Goal: Check status: Check status

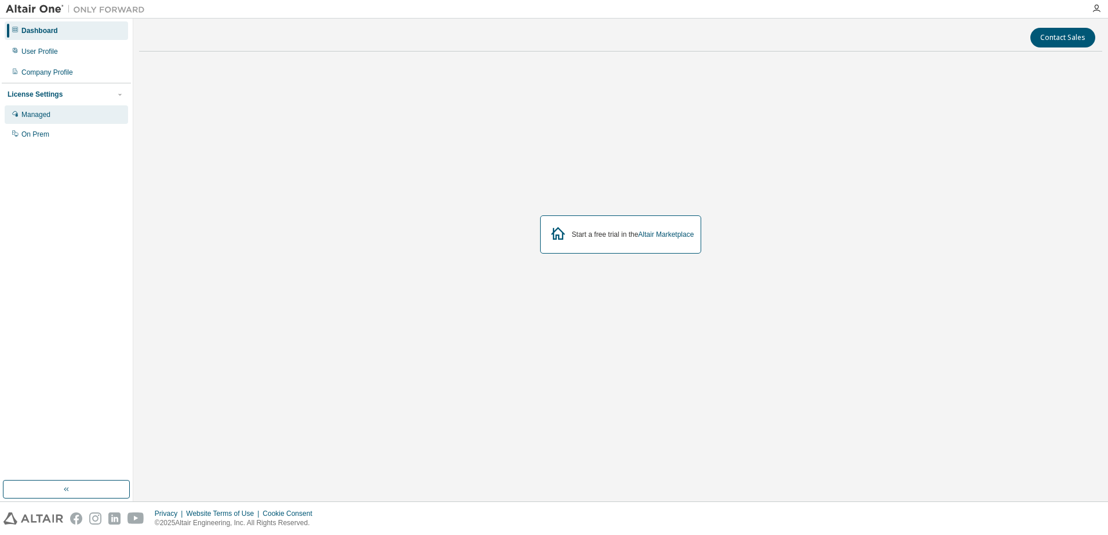
click at [40, 119] on div "Managed" at bounding box center [35, 114] width 29 height 9
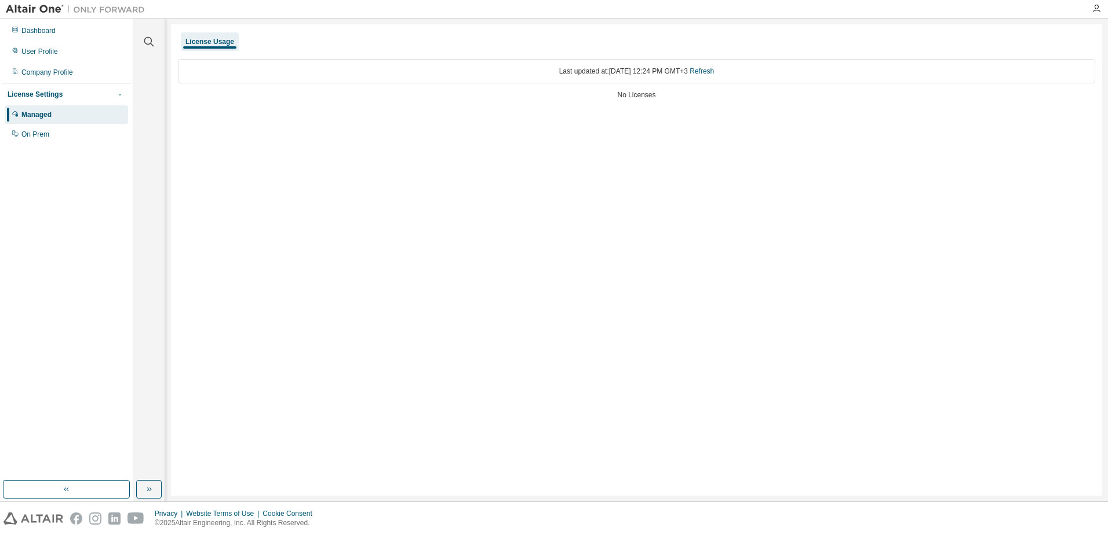
click at [124, 92] on button "button" at bounding box center [120, 94] width 10 height 10
click at [38, 132] on div "On Prem" at bounding box center [35, 134] width 28 height 9
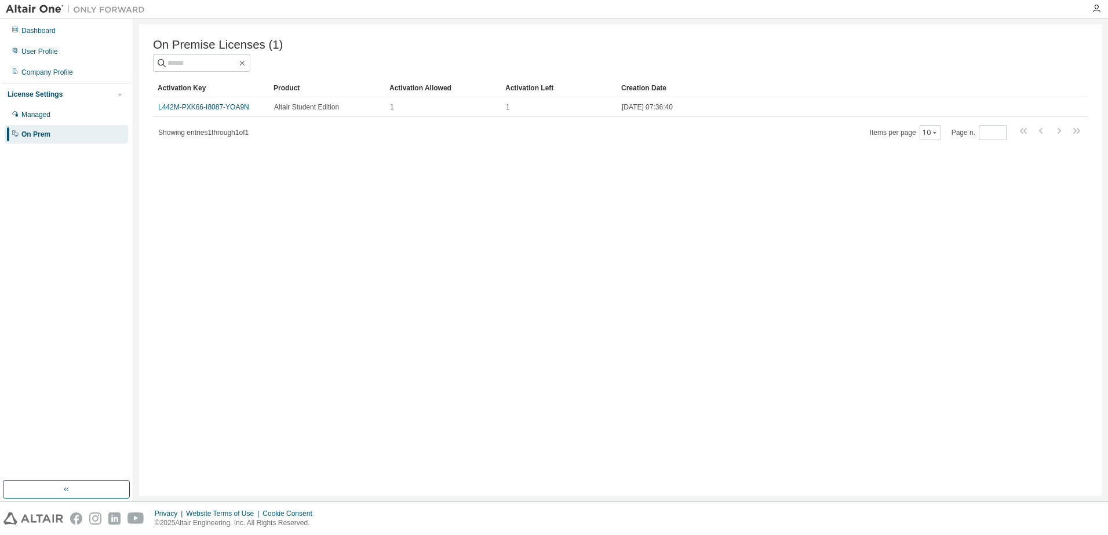
click at [505, 282] on div "On Premise Licenses (1) Clear Load Save Save As Field Operator Value Select fil…" at bounding box center [620, 260] width 963 height 472
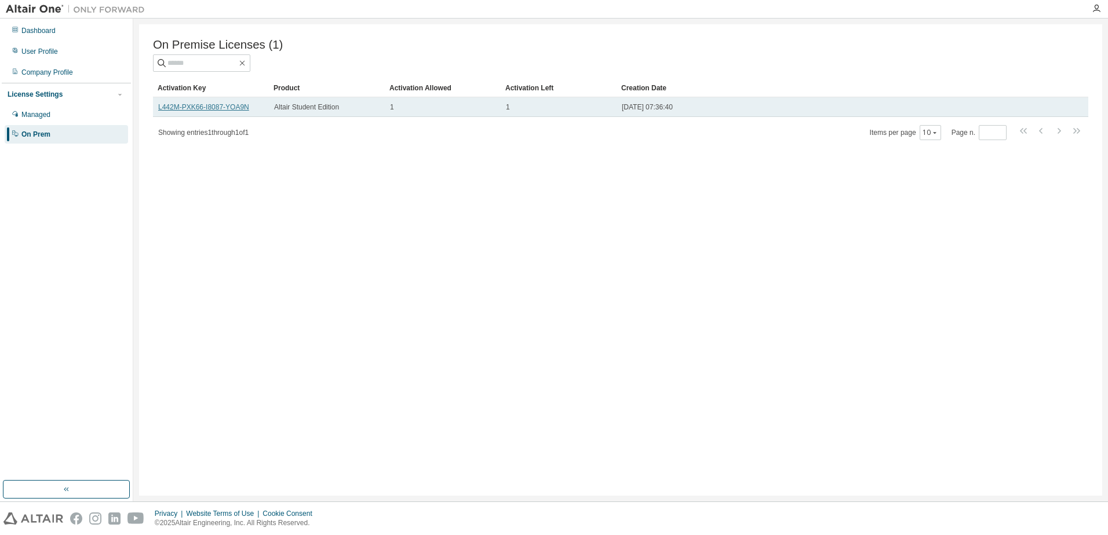
click at [229, 111] on link "L442M-PXK66-I8087-YOA9N" at bounding box center [203, 107] width 91 height 8
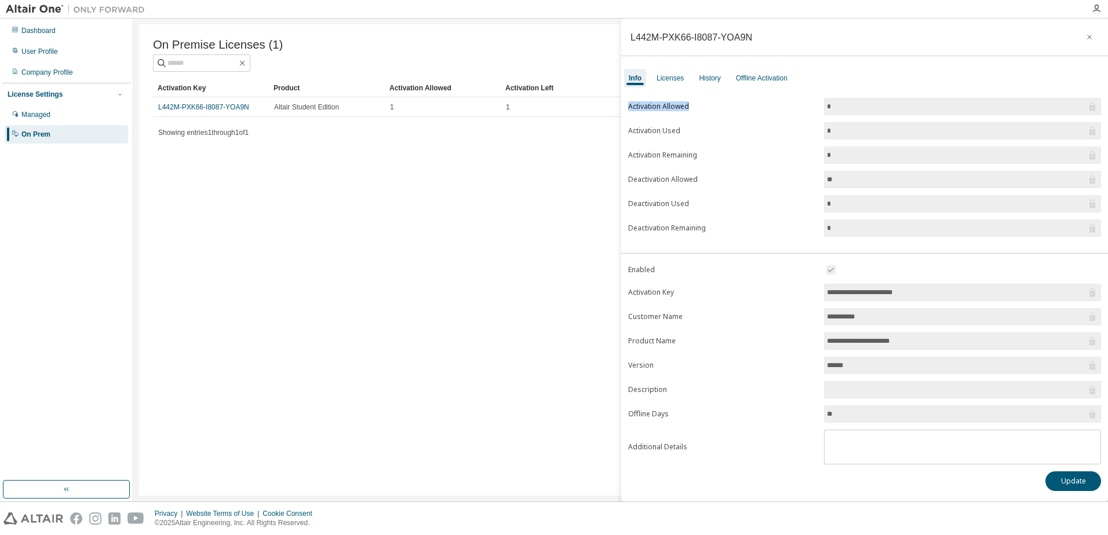
drag, startPoint x: 626, startPoint y: 105, endPoint x: 730, endPoint y: 109, distance: 104.4
click at [730, 109] on div "Activation Allowed * Activation Used * Activation Remaining * Deactivation Allo…" at bounding box center [864, 171] width 487 height 146
drag, startPoint x: 730, startPoint y: 109, endPoint x: 707, endPoint y: 134, distance: 33.6
click at [707, 134] on label "Activation Used" at bounding box center [722, 130] width 189 height 9
drag, startPoint x: 825, startPoint y: 296, endPoint x: 927, endPoint y: 297, distance: 102.0
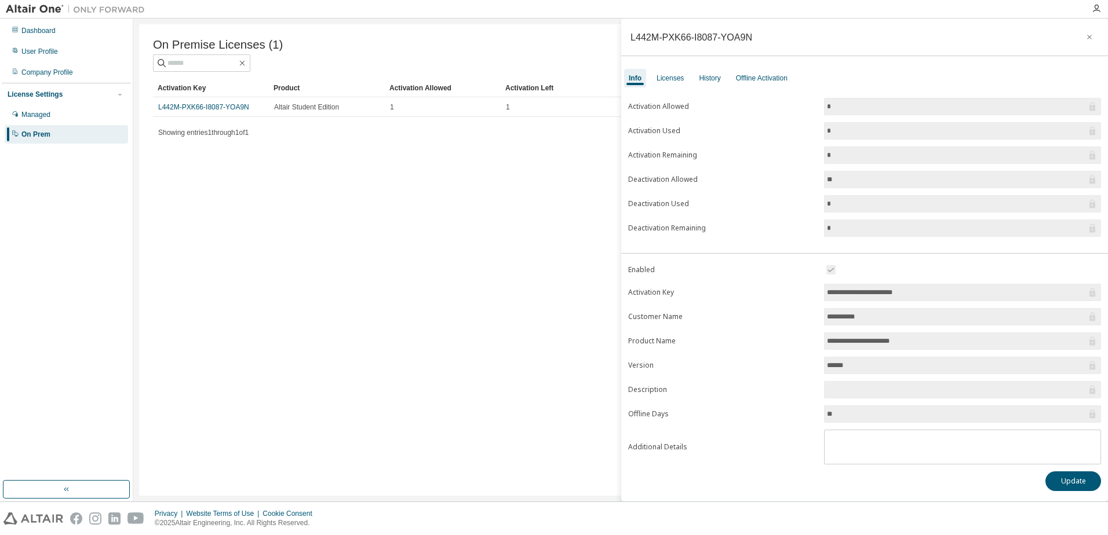
click at [927, 297] on span "**********" at bounding box center [962, 292] width 277 height 17
drag, startPoint x: 927, startPoint y: 297, endPoint x: 848, endPoint y: 304, distance: 79.7
click at [848, 304] on form "**********" at bounding box center [864, 364] width 473 height 202
drag, startPoint x: 686, startPoint y: 317, endPoint x: 623, endPoint y: 321, distance: 63.2
click at [623, 321] on div "**********" at bounding box center [864, 377] width 487 height 228
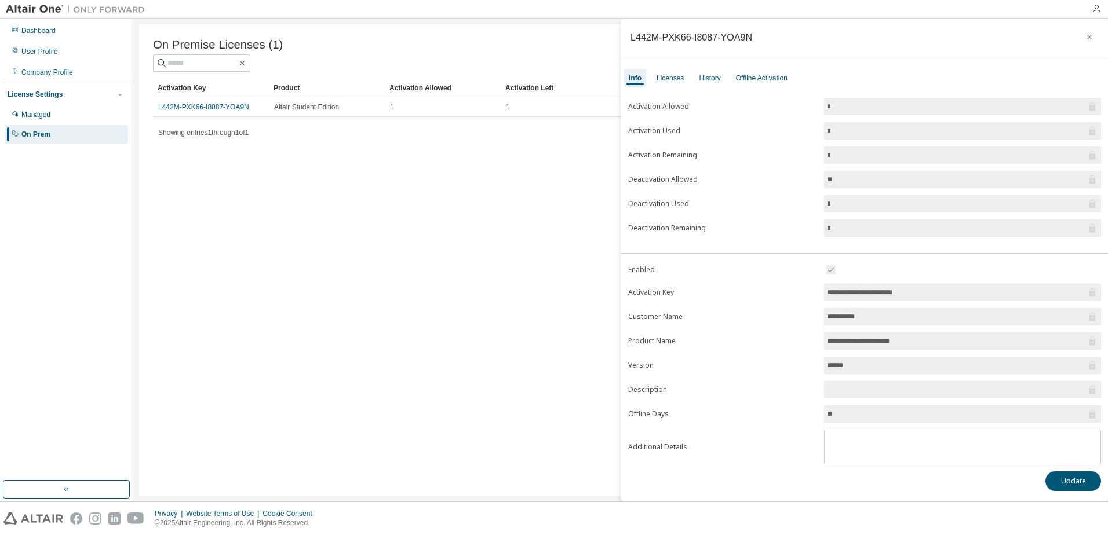
drag, startPoint x: 623, startPoint y: 321, endPoint x: 660, endPoint y: 349, distance: 46.3
click at [644, 350] on form "**********" at bounding box center [864, 364] width 473 height 202
click at [840, 317] on input "*********" at bounding box center [957, 317] width 260 height 12
drag, startPoint x: 670, startPoint y: 414, endPoint x: 619, endPoint y: 418, distance: 51.1
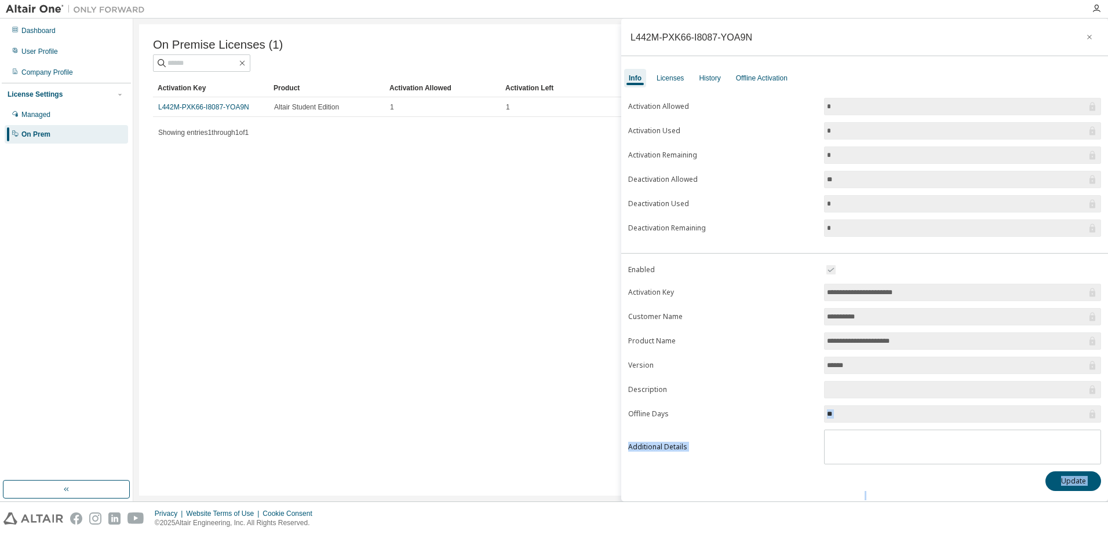
click at [619, 418] on main "**********" at bounding box center [620, 260] width 974 height 483
drag, startPoint x: 619, startPoint y: 418, endPoint x: 586, endPoint y: 441, distance: 40.7
click at [586, 441] on div "On Premise Licenses (1) Clear Load Save Save As Field Operator Value Select fil…" at bounding box center [620, 260] width 963 height 472
click at [1089, 39] on icon "button" at bounding box center [1089, 36] width 8 height 9
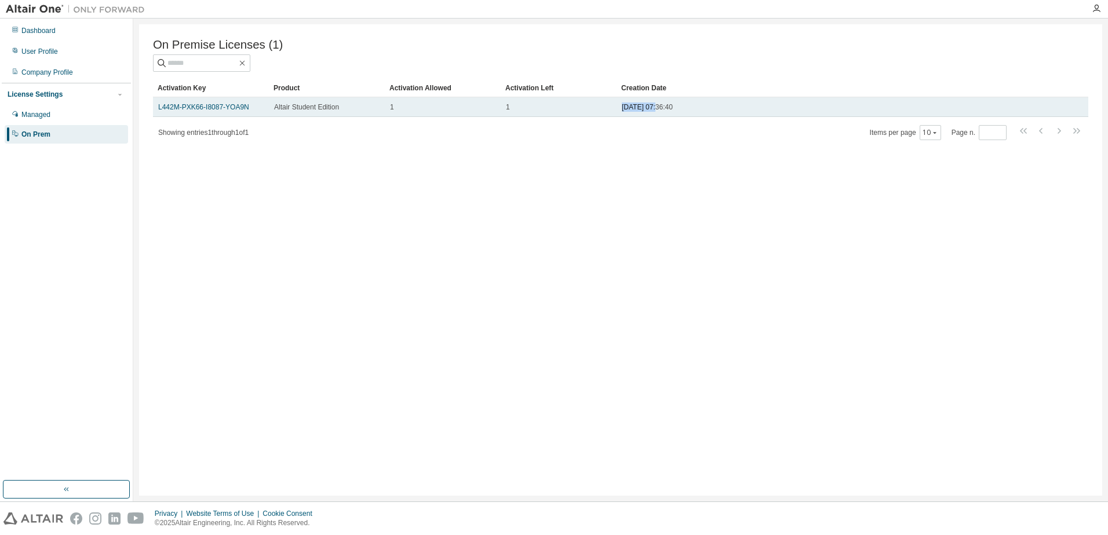
drag, startPoint x: 658, startPoint y: 109, endPoint x: 616, endPoint y: 111, distance: 41.1
click at [616, 111] on td "[DATE] 07:36:40" at bounding box center [828, 107] width 425 height 20
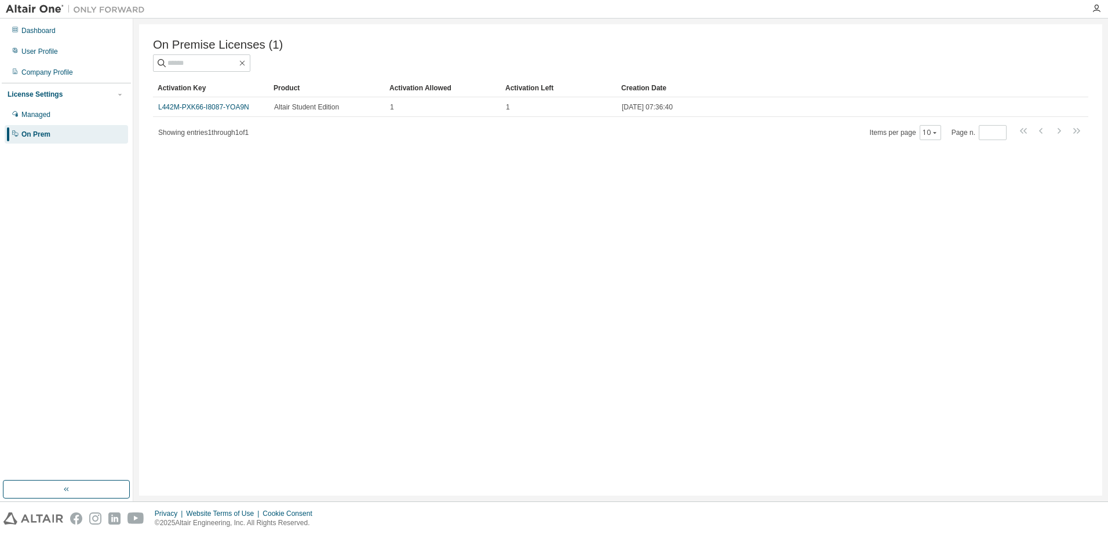
drag, startPoint x: 616, startPoint y: 111, endPoint x: 630, endPoint y: 204, distance: 94.9
click at [630, 204] on div "On Premise Licenses (1) Clear Load Save Save As Field Operator Value Select fil…" at bounding box center [620, 260] width 963 height 472
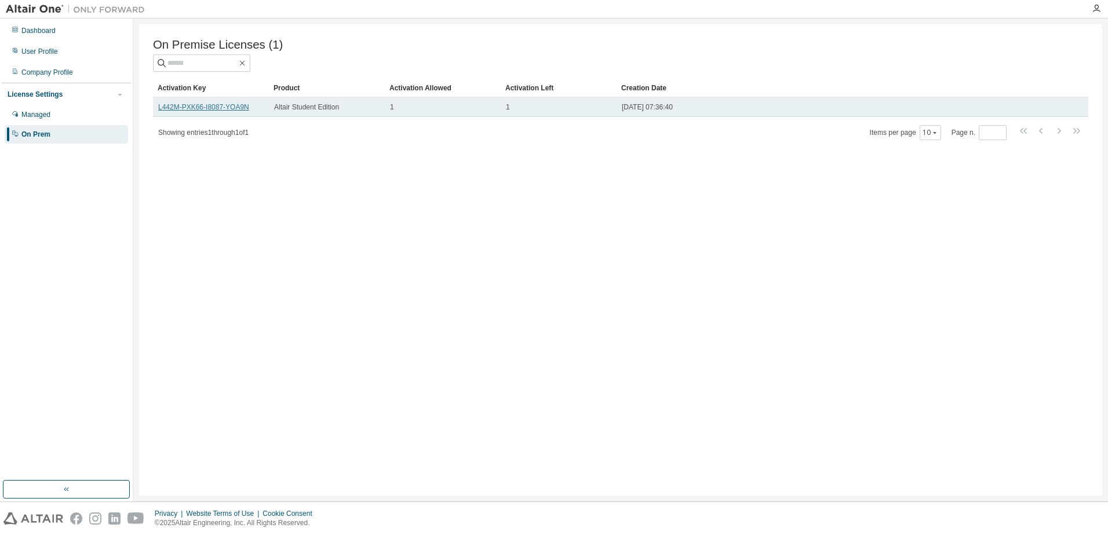
click at [232, 109] on link "L442M-PXK66-I8087-YOA9N" at bounding box center [203, 107] width 91 height 8
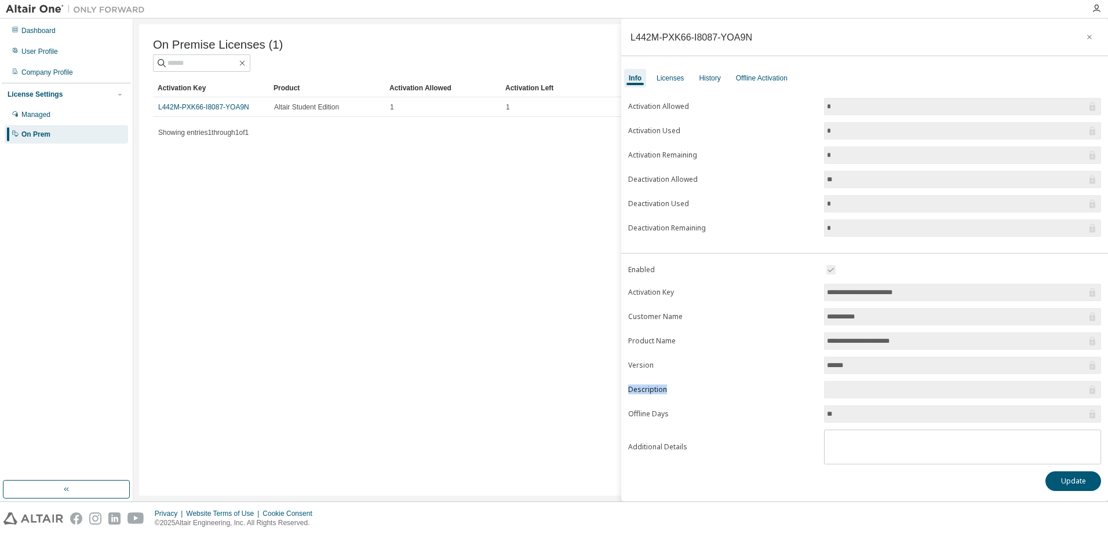
drag, startPoint x: 630, startPoint y: 390, endPoint x: 688, endPoint y: 389, distance: 58.5
click at [688, 389] on label "Description" at bounding box center [722, 389] width 189 height 9
drag, startPoint x: 688, startPoint y: 389, endPoint x: 681, endPoint y: 400, distance: 13.3
click at [681, 400] on form "**********" at bounding box center [864, 364] width 473 height 202
drag, startPoint x: 831, startPoint y: 344, endPoint x: 955, endPoint y: 343, distance: 124.0
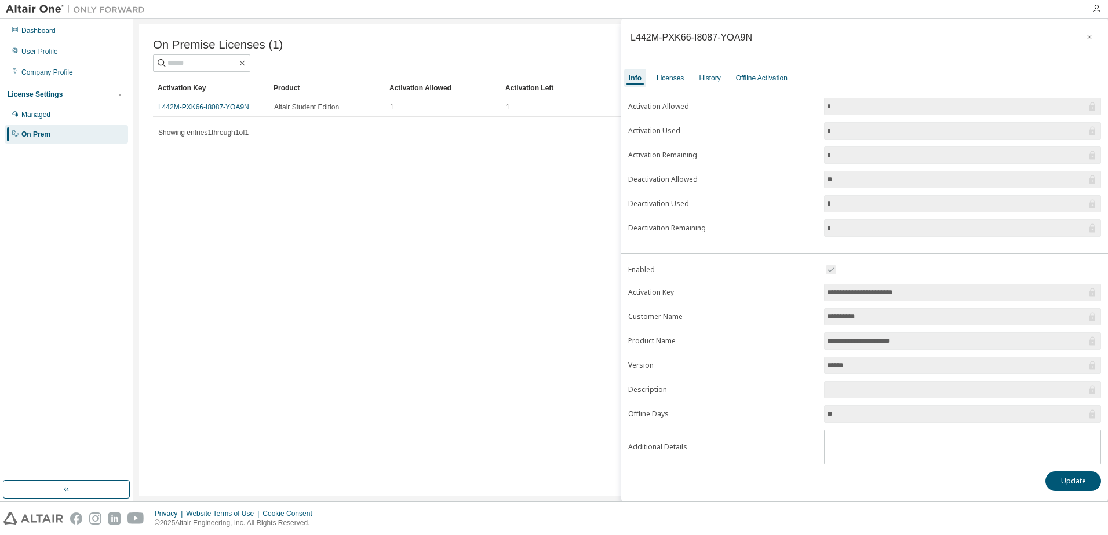
click at [955, 343] on input "**********" at bounding box center [957, 341] width 260 height 12
drag, startPoint x: 955, startPoint y: 343, endPoint x: 768, endPoint y: 361, distance: 188.0
click at [768, 361] on label "Version" at bounding box center [722, 365] width 189 height 9
click at [1090, 38] on icon "button" at bounding box center [1089, 37] width 5 height 5
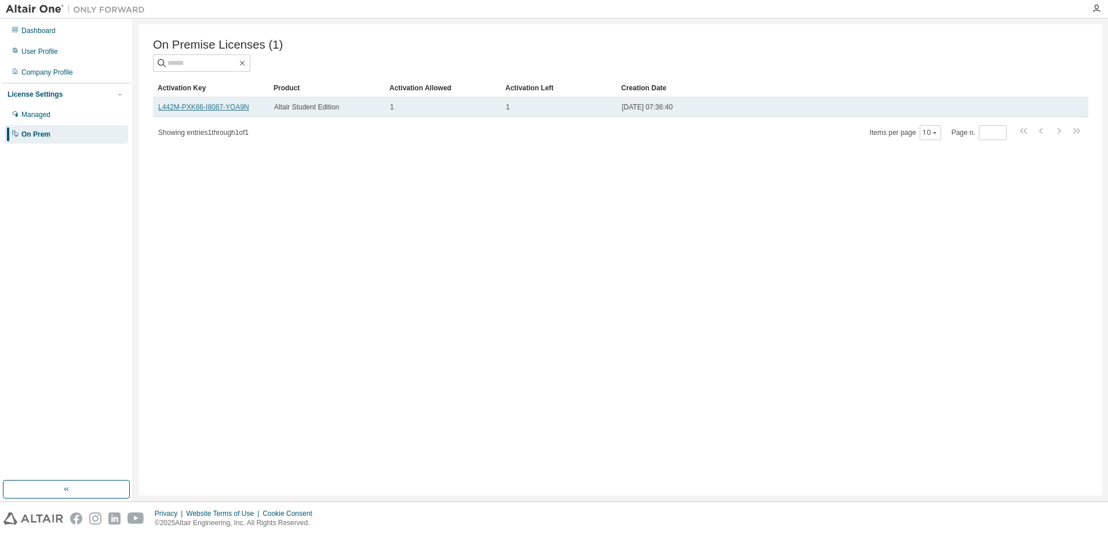
click at [225, 109] on link "L442M-PXK66-I8087-YOA9N" at bounding box center [203, 107] width 91 height 8
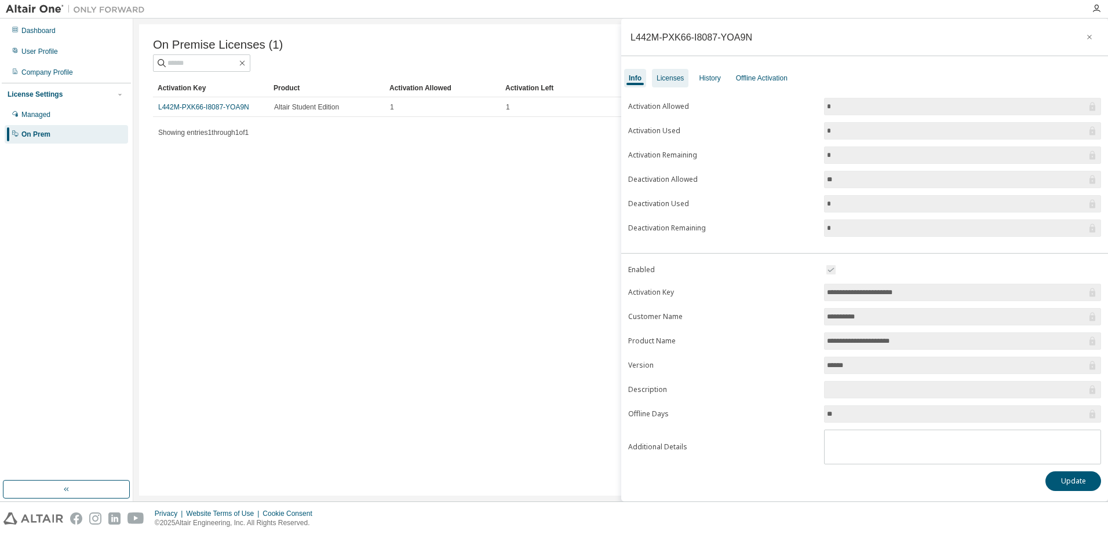
click at [666, 79] on div "Licenses" at bounding box center [669, 78] width 27 height 9
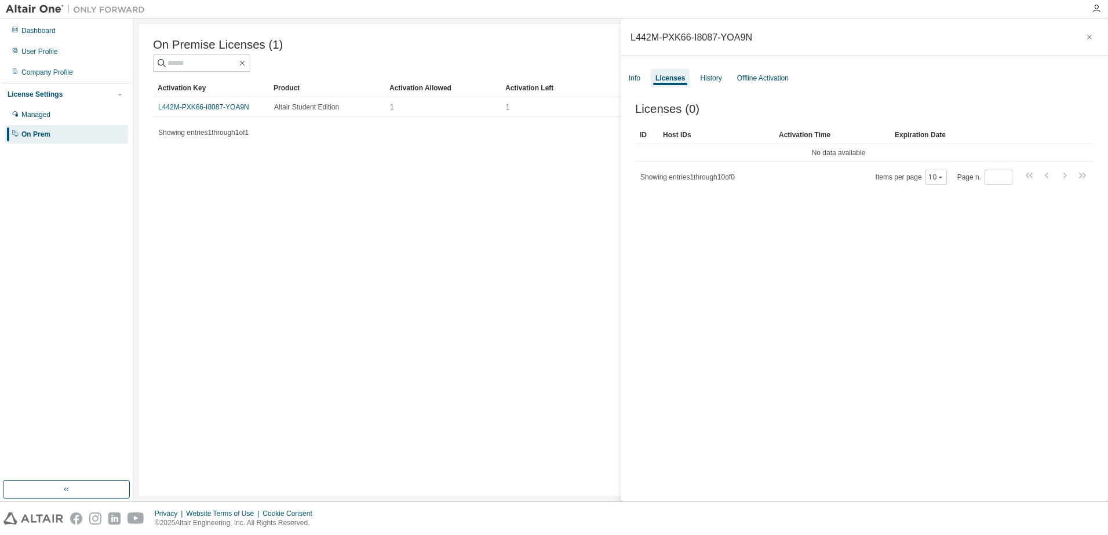
click at [478, 242] on div "On Premise Licenses (1) Clear Load Save Save As Field Operator Value Select fil…" at bounding box center [620, 260] width 963 height 472
click at [560, 166] on div "On Premise Licenses (1) Clear Load Save Save As Field Operator Value Select fil…" at bounding box center [620, 260] width 963 height 472
click at [642, 80] on div "Info" at bounding box center [634, 78] width 21 height 19
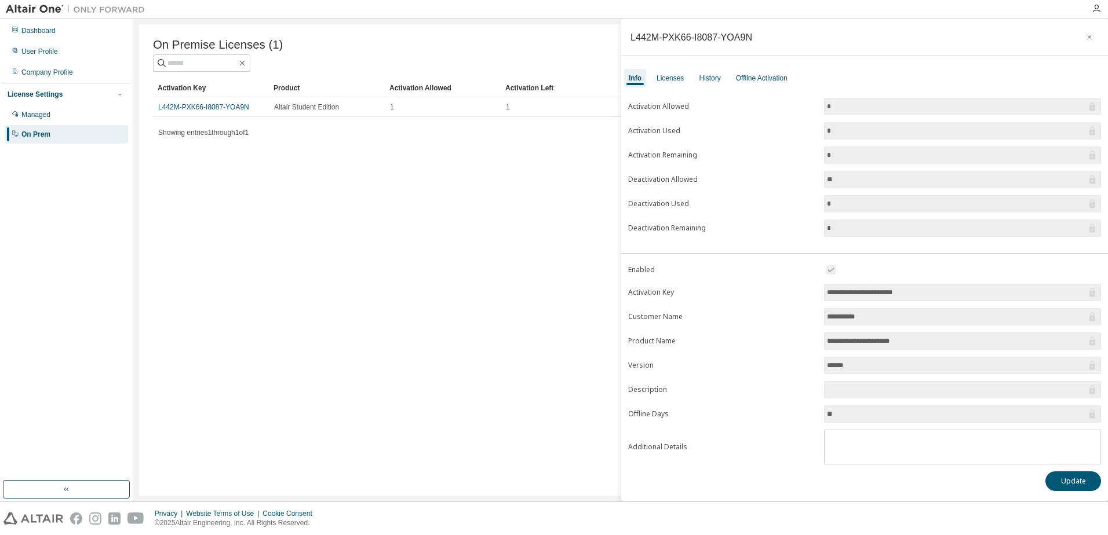
drag, startPoint x: 925, startPoint y: 291, endPoint x: 825, endPoint y: 295, distance: 99.7
click at [825, 295] on span "**********" at bounding box center [962, 292] width 277 height 17
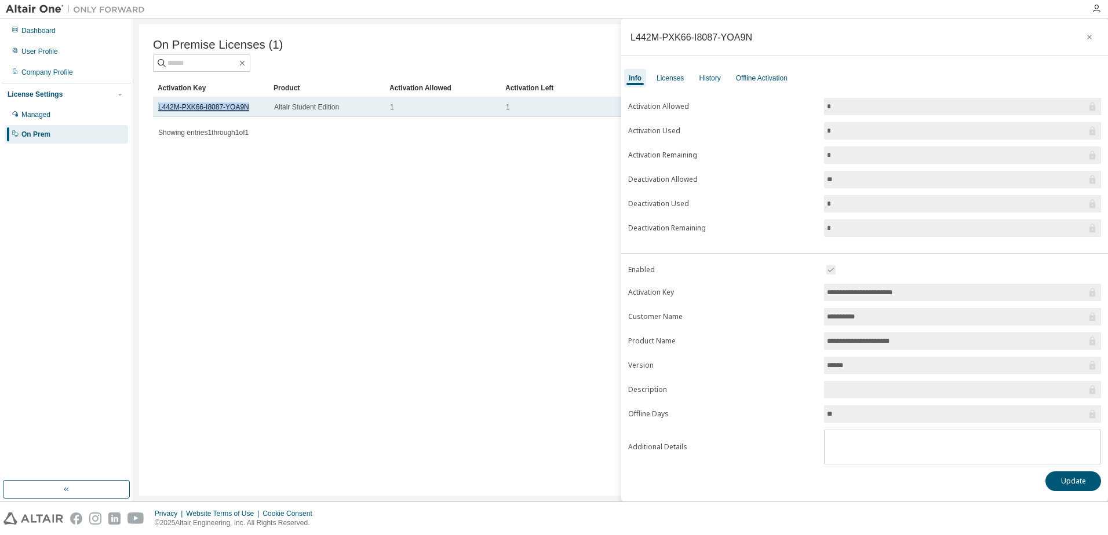
drag, startPoint x: 246, startPoint y: 109, endPoint x: 158, endPoint y: 113, distance: 87.5
click at [158, 112] on div "L442M-PXK66-I8087-YOA9N" at bounding box center [210, 107] width 105 height 9
copy link "L442M-PXK66-I8087-YOA9N"
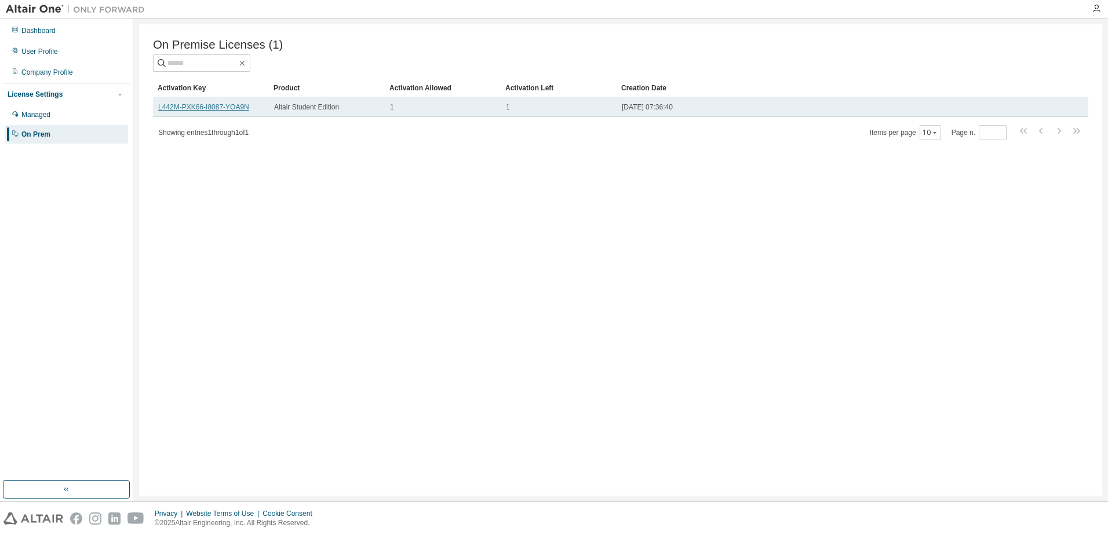
click at [232, 110] on link "L442M-PXK66-I8087-YOA9N" at bounding box center [203, 107] width 91 height 8
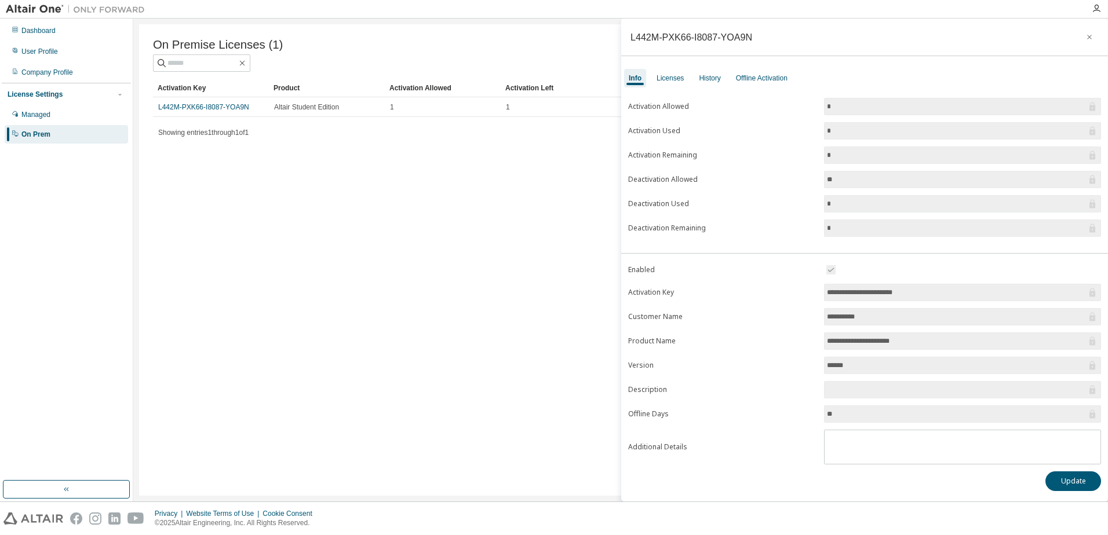
drag, startPoint x: 852, startPoint y: 129, endPoint x: 821, endPoint y: 134, distance: 31.7
click at [821, 134] on form "Activation Allowed * Activation Used * Activation Remaining * Deactivation Allo…" at bounding box center [864, 167] width 473 height 139
click at [676, 132] on label "Activation Used" at bounding box center [722, 130] width 189 height 9
click at [658, 78] on div "Licenses" at bounding box center [669, 78] width 27 height 9
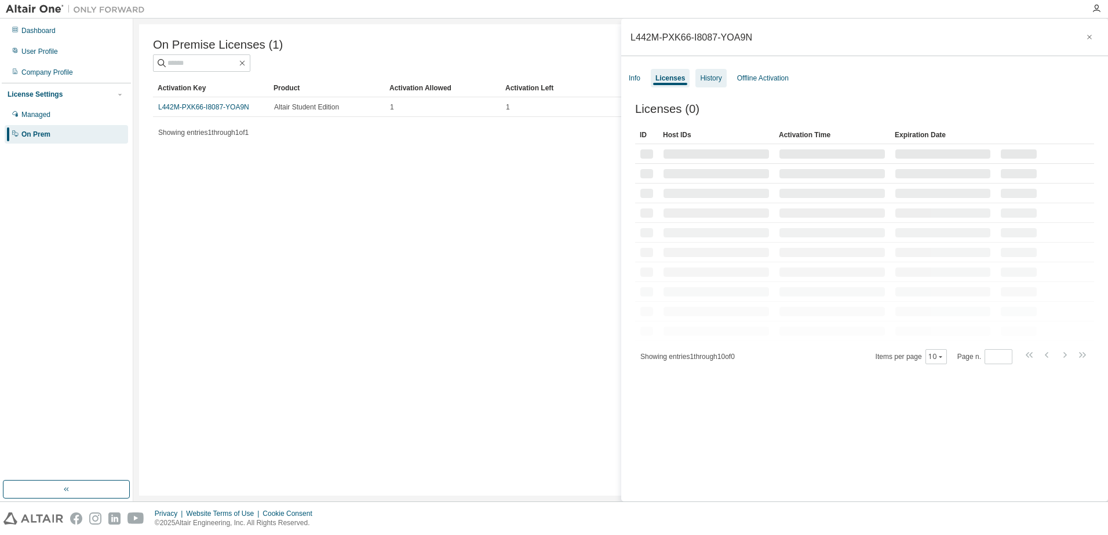
click at [712, 81] on div "History" at bounding box center [710, 78] width 21 height 9
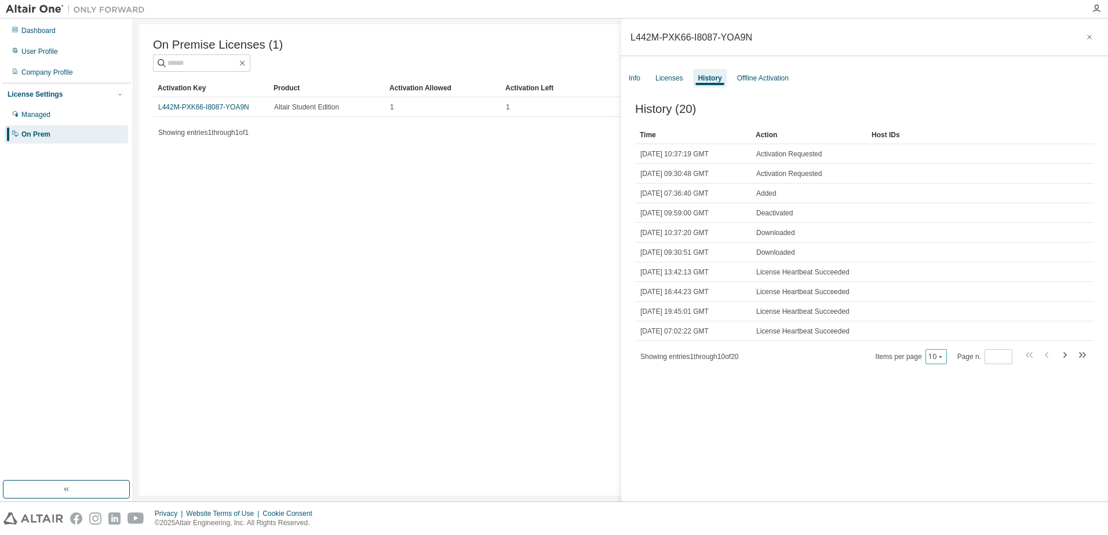
click at [932, 361] on button "10" at bounding box center [936, 356] width 16 height 9
click at [928, 426] on div "100" at bounding box center [967, 430] width 93 height 14
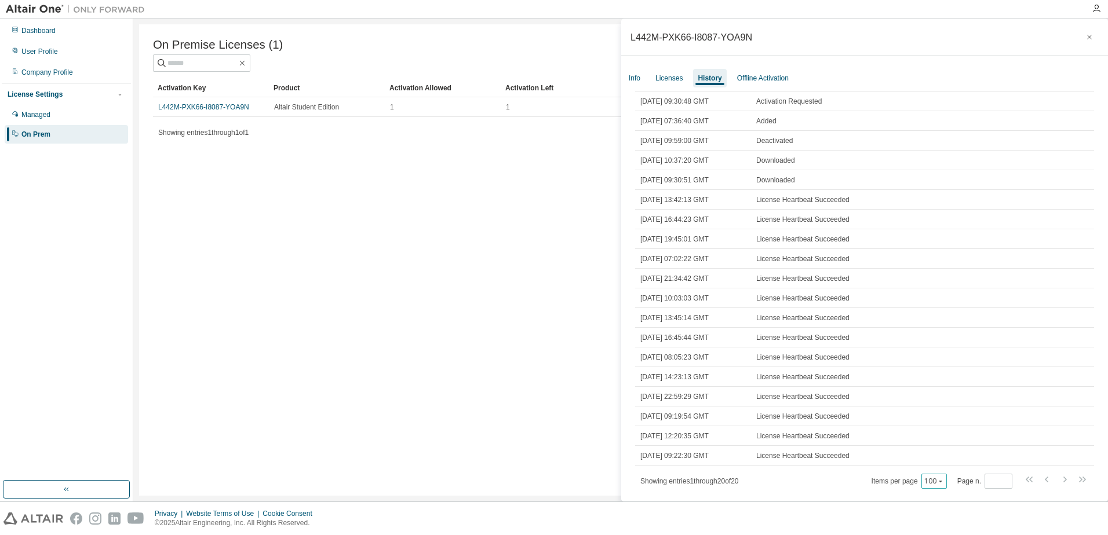
scroll to position [75, 0]
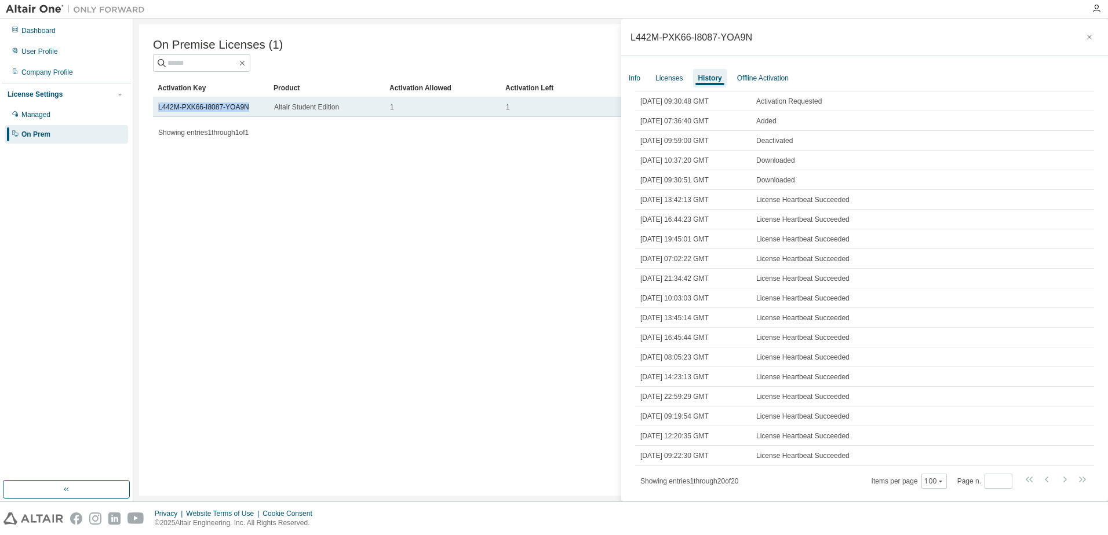
drag, startPoint x: 247, startPoint y: 108, endPoint x: 156, endPoint y: 111, distance: 91.0
click at [156, 111] on td "L442M-PXK66-I8087-YOA9N" at bounding box center [211, 107] width 116 height 20
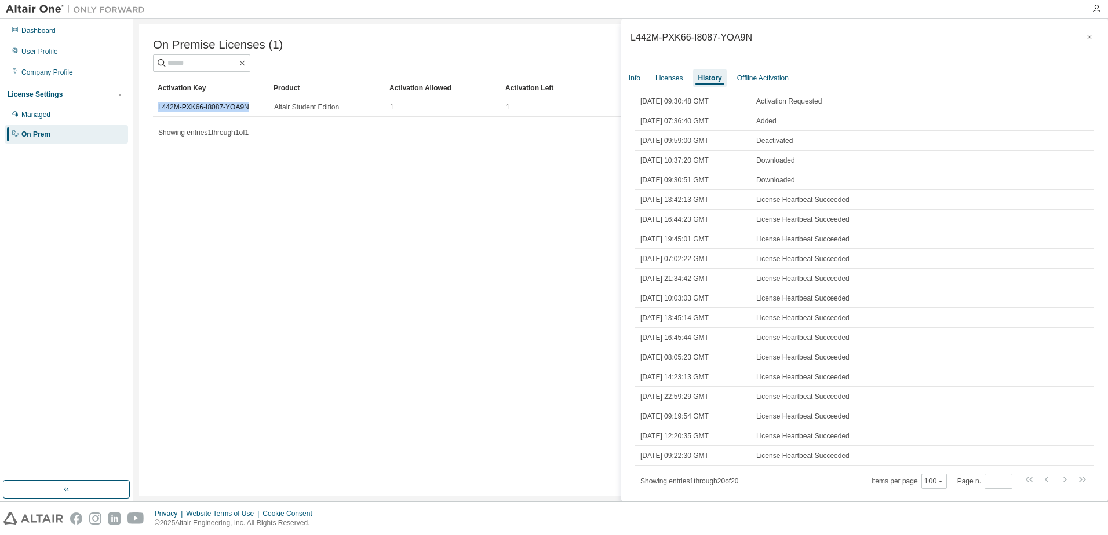
copy link "L442M-PXK66-I8087-YOA9N"
